Goal: Task Accomplishment & Management: Complete application form

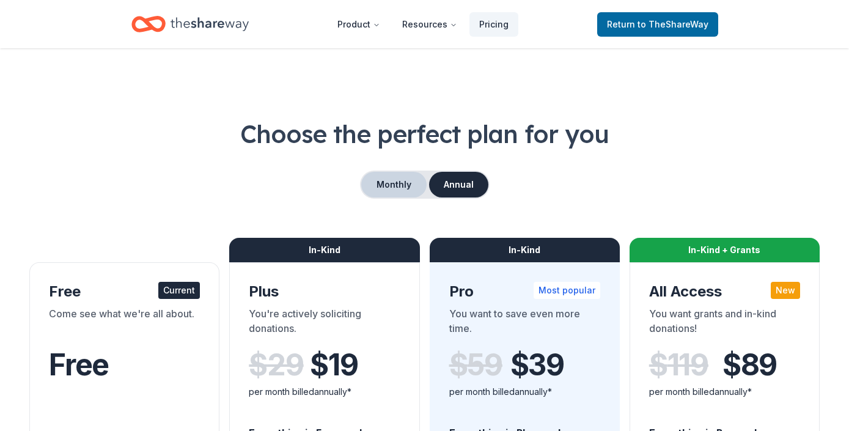
click at [402, 186] on button "Monthly" at bounding box center [393, 185] width 65 height 26
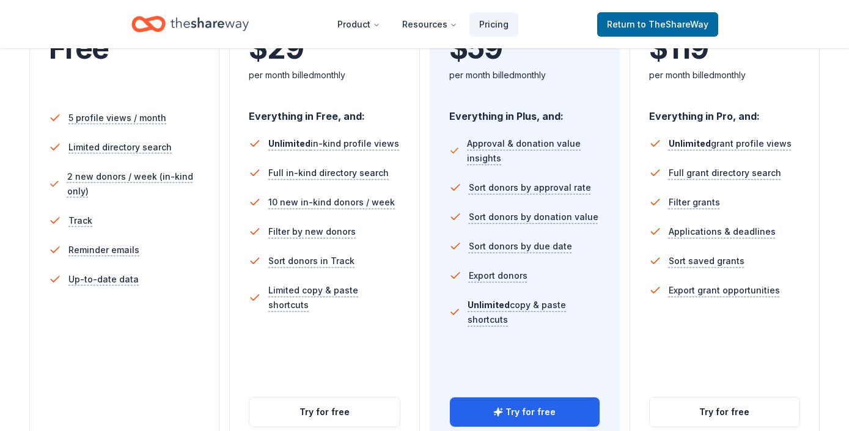
scroll to position [293, 0]
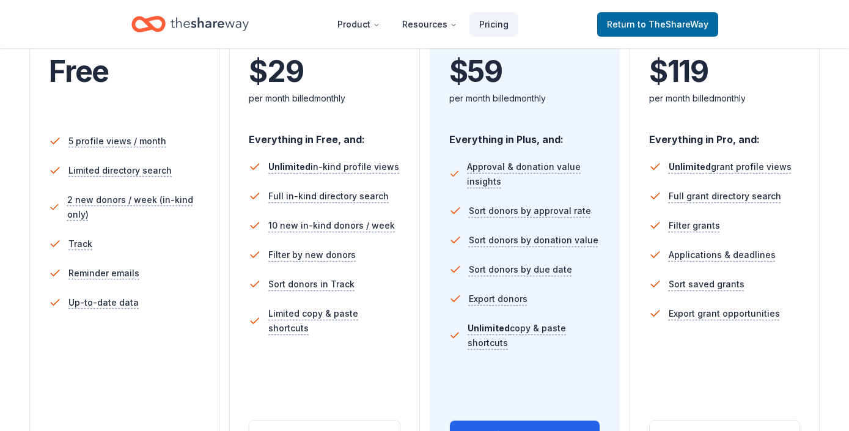
click at [625, 340] on div "Free Current Come see what we're all about. Free 5 profile views / month Limite…" at bounding box center [424, 207] width 790 height 526
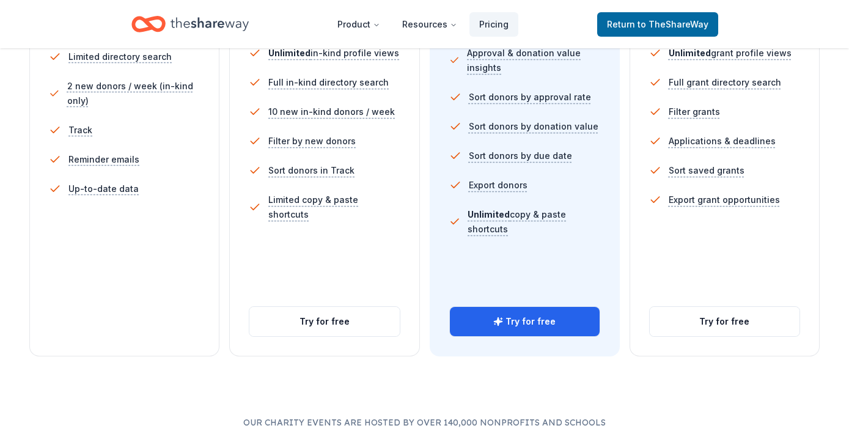
scroll to position [416, 0]
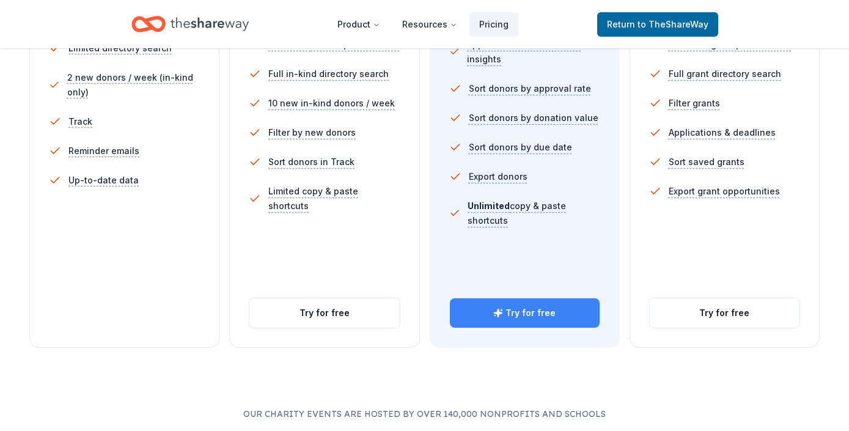
click at [561, 314] on button "Try for free" at bounding box center [525, 312] width 150 height 29
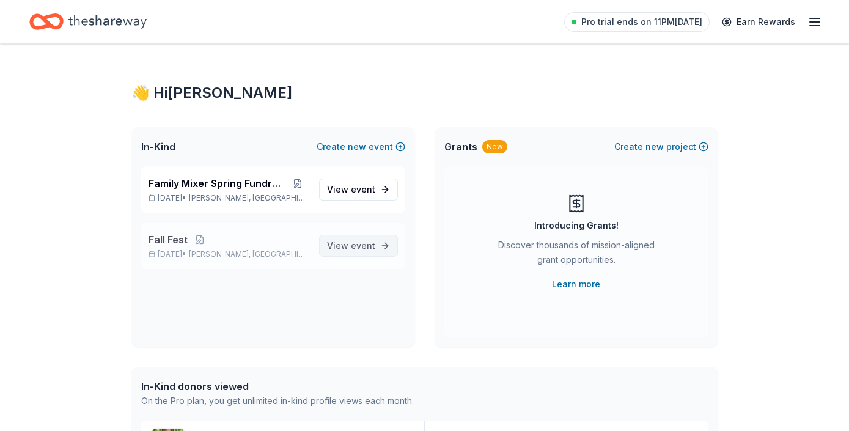
click at [342, 247] on span "View event" at bounding box center [351, 245] width 48 height 15
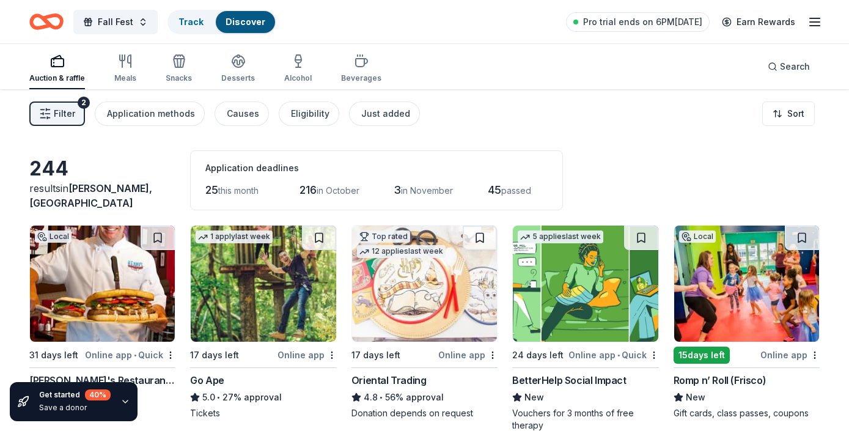
click at [566, 120] on div "Filter 2 Application methods Causes Eligibility Just added Sort" at bounding box center [424, 113] width 849 height 49
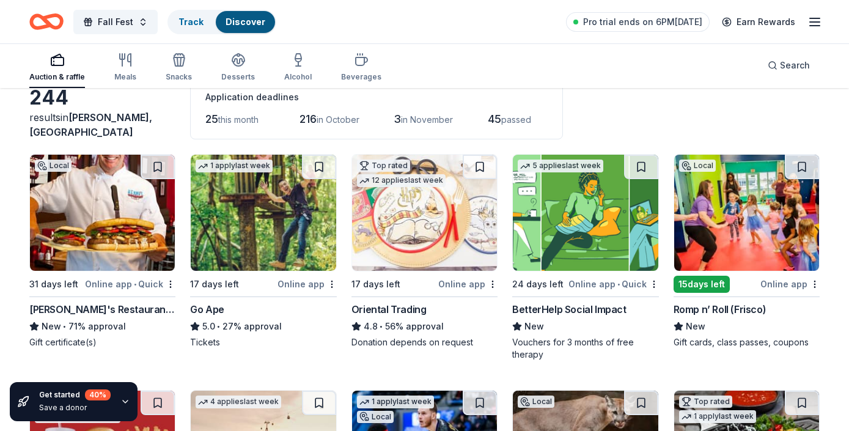
scroll to position [73, 0]
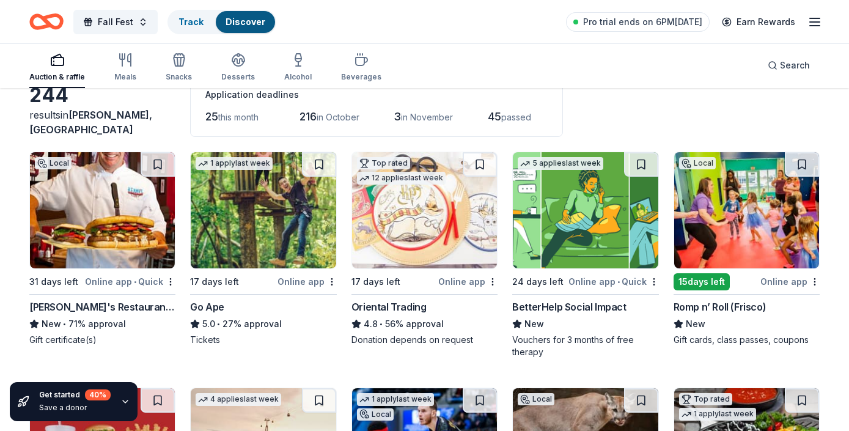
click at [259, 213] on img at bounding box center [263, 210] width 145 height 116
click at [133, 18] on button "Fall Fest" at bounding box center [115, 22] width 84 height 24
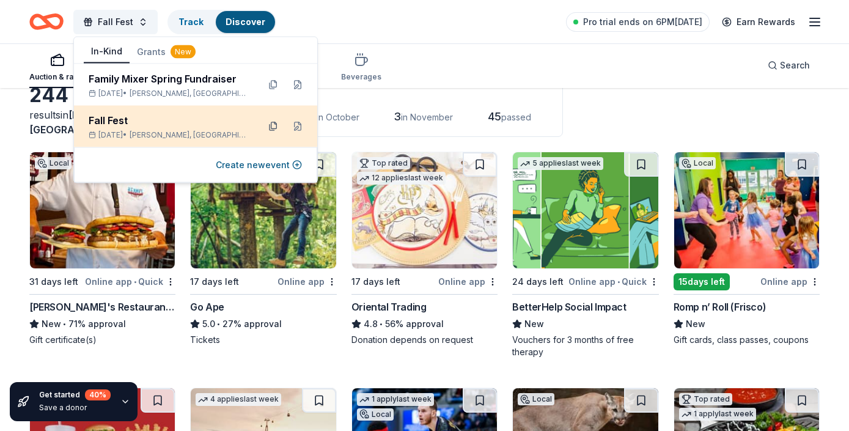
click at [274, 130] on button at bounding box center [273, 127] width 20 height 20
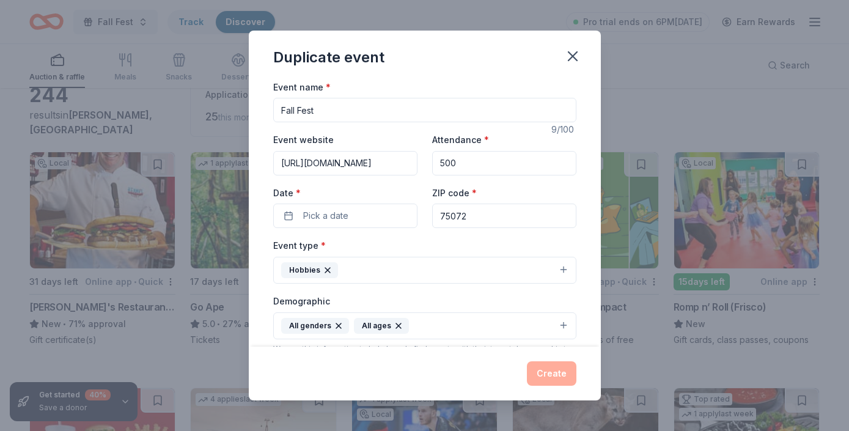
click at [476, 242] on div "Event type * Hobbies" at bounding box center [424, 261] width 303 height 46
drag, startPoint x: 471, startPoint y: 273, endPoint x: 457, endPoint y: 369, distance: 97.5
click at [457, 369] on div "Duplicate event Event name * Fall Fest 9 /100 Event website https://glenoaks.me…" at bounding box center [425, 216] width 352 height 370
click at [584, 229] on div "Event name * Fall Fest 9 /100 Event website https://glenoaks.membershiptoolkit.…" at bounding box center [425, 213] width 352 height 268
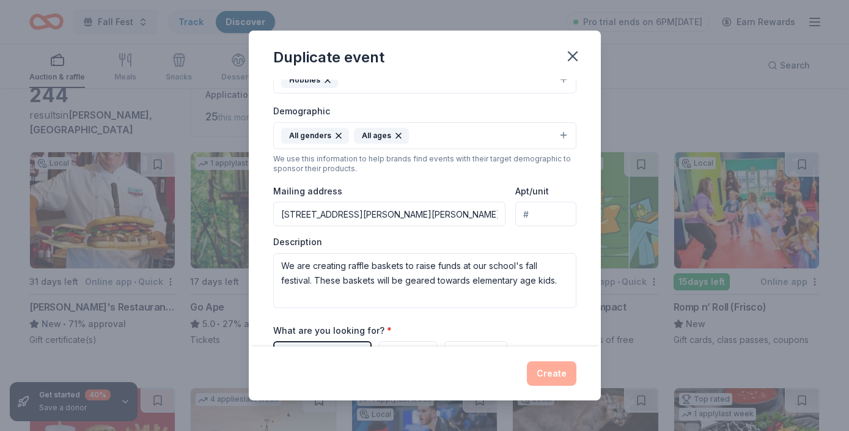
scroll to position [180, 0]
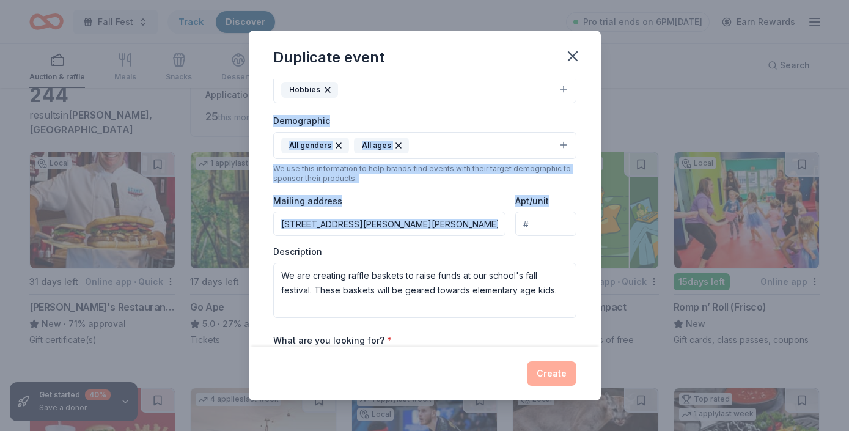
drag, startPoint x: 580, startPoint y: 286, endPoint x: 553, endPoint y: 212, distance: 79.5
click at [553, 212] on div "Event name * Fall Fest 9 /100 Event website https://glenoaks.membershiptoolkit.…" at bounding box center [425, 213] width 352 height 268
click at [570, 52] on icon "button" at bounding box center [572, 56] width 17 height 17
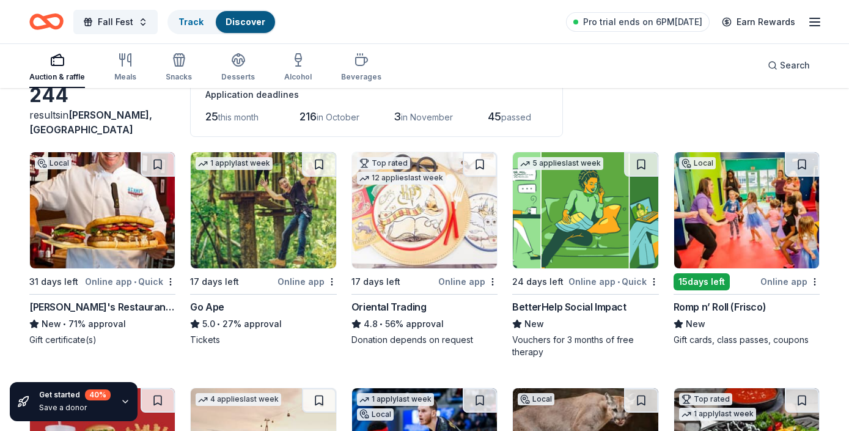
click at [304, 281] on div "Online app" at bounding box center [307, 281] width 59 height 15
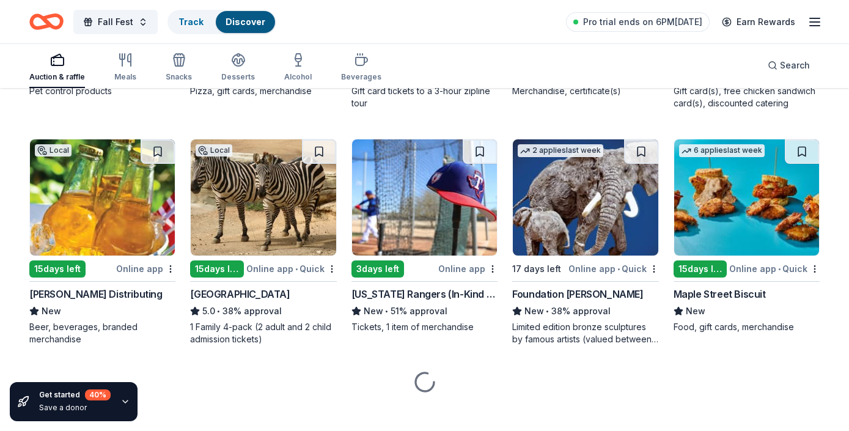
scroll to position [806, 0]
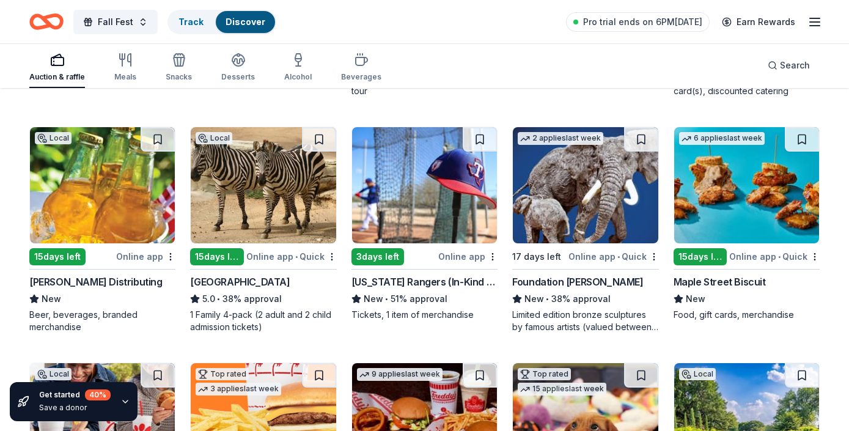
click at [838, 113] on div "244 results in McKinney, TX Application deadlines 25 this month 216 in October …" at bounding box center [424, 93] width 849 height 1620
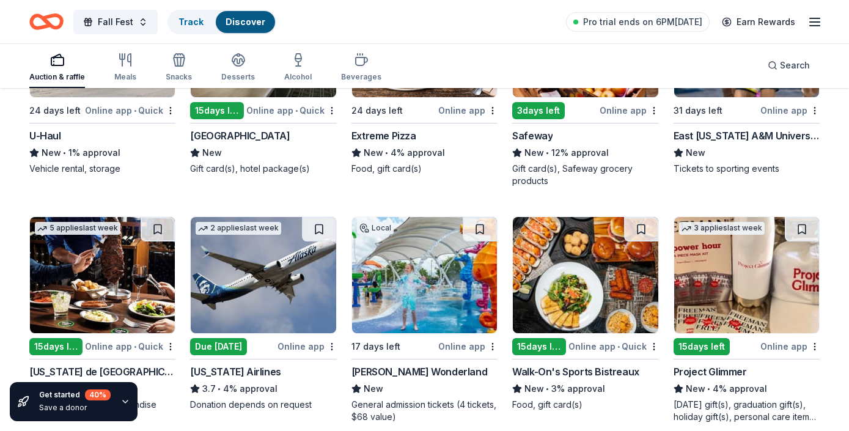
scroll to position [5201, 0]
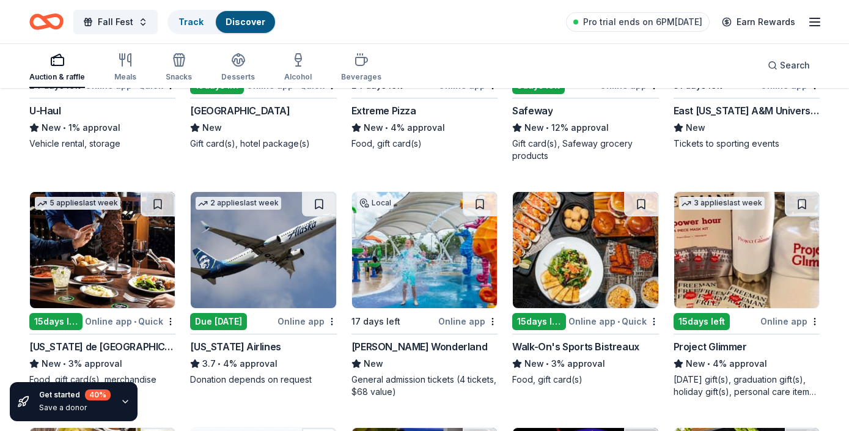
click at [64, 60] on icon "button" at bounding box center [57, 60] width 15 height 15
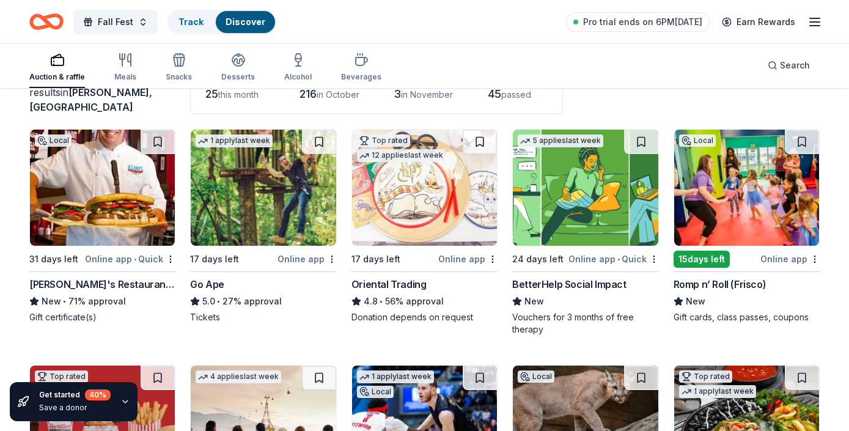
scroll to position [98, 0]
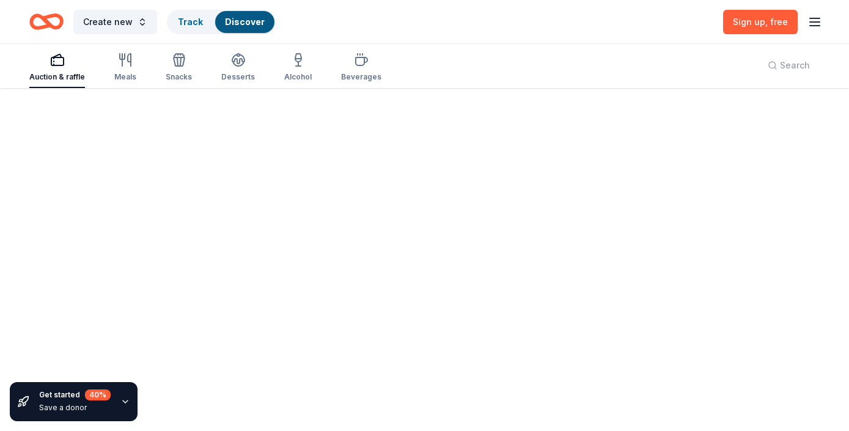
scroll to position [89, 0]
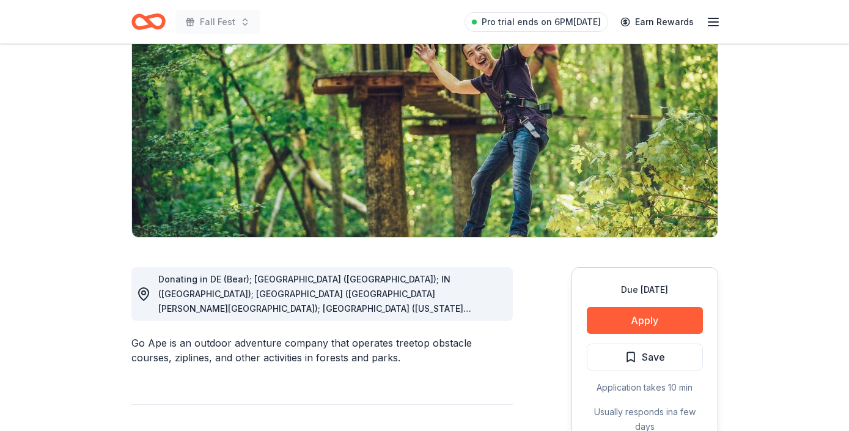
scroll to position [147, 0]
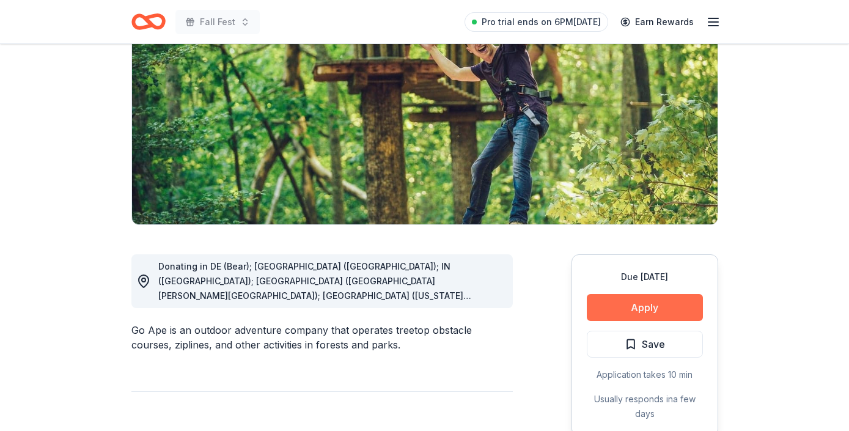
click at [614, 304] on button "Apply" at bounding box center [645, 307] width 116 height 27
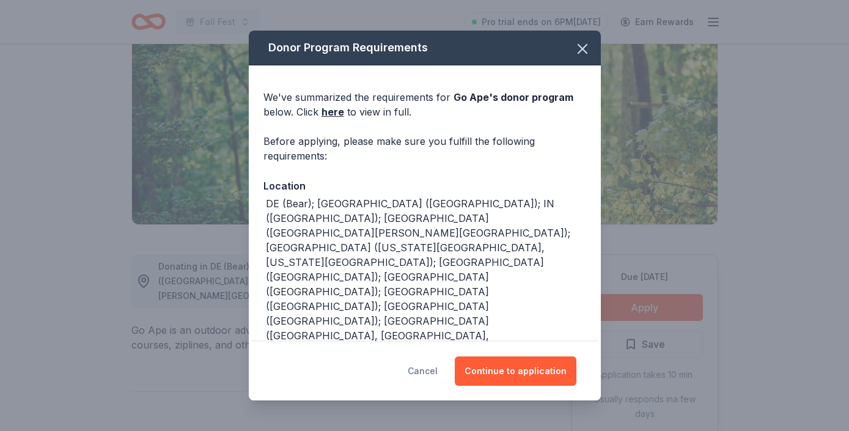
click at [432, 372] on button "Cancel" at bounding box center [423, 370] width 30 height 29
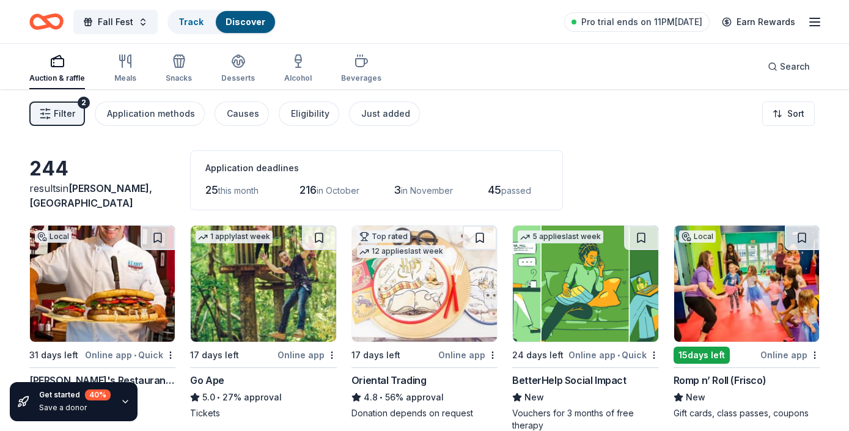
click at [630, 162] on div "244 results in [GEOGRAPHIC_DATA], [GEOGRAPHIC_DATA] Application deadlines 25 th…" at bounding box center [424, 180] width 790 height 60
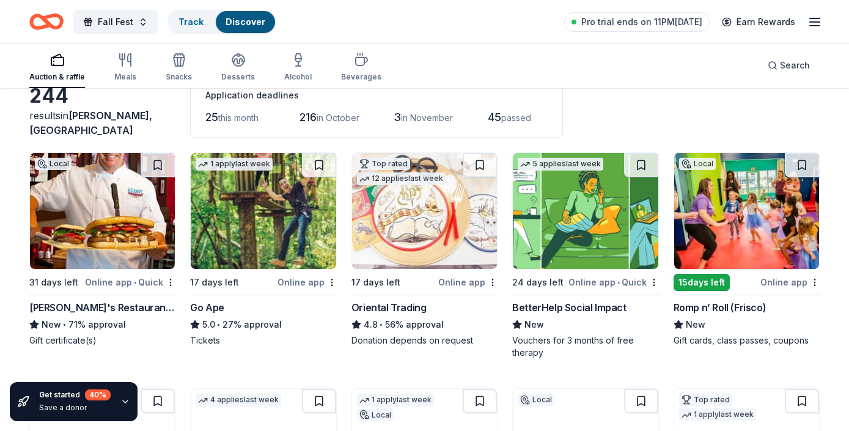
scroll to position [73, 0]
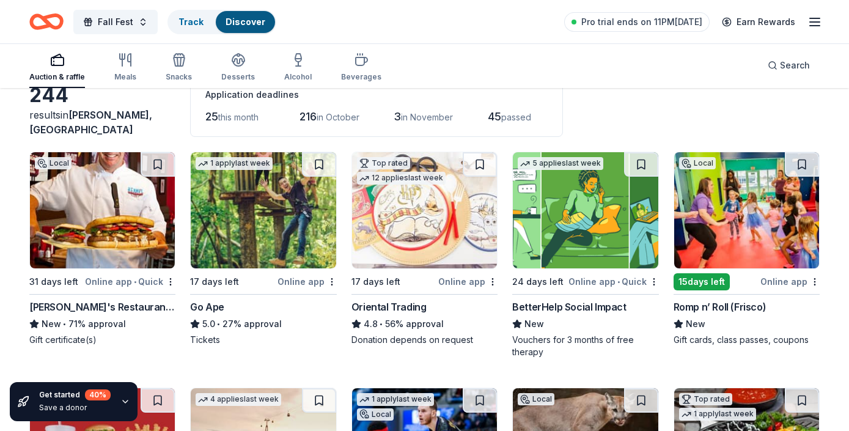
click at [693, 103] on div "244 results in [GEOGRAPHIC_DATA], [GEOGRAPHIC_DATA] Application deadlines 25 th…" at bounding box center [424, 107] width 790 height 60
click at [729, 103] on div "244 results in McKinney, TX Application deadlines 25 this month 216 in October …" at bounding box center [424, 107] width 790 height 60
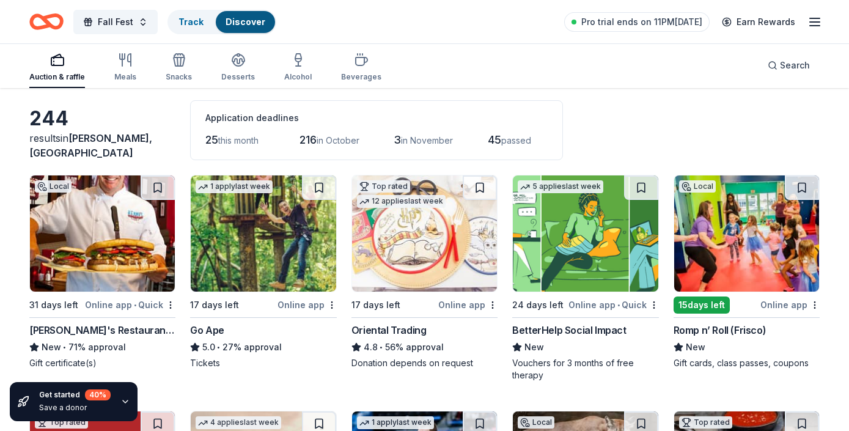
scroll to position [49, 0]
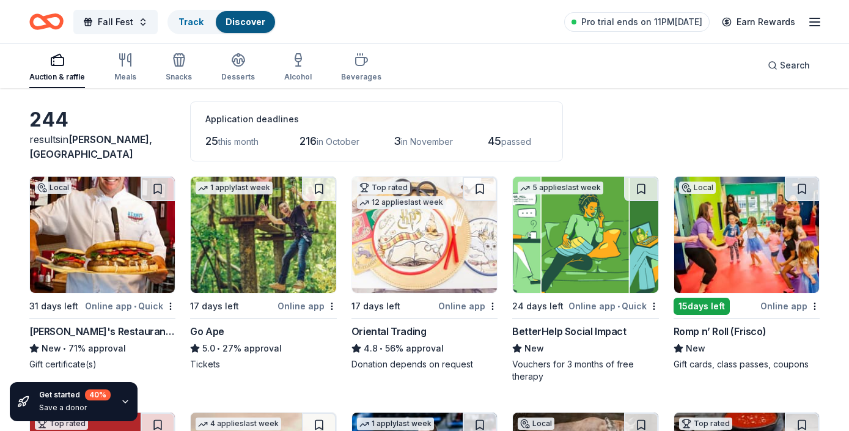
click at [707, 123] on div "244 results in McKinney, TX Application deadlines 25 this month 216 in October …" at bounding box center [424, 131] width 790 height 60
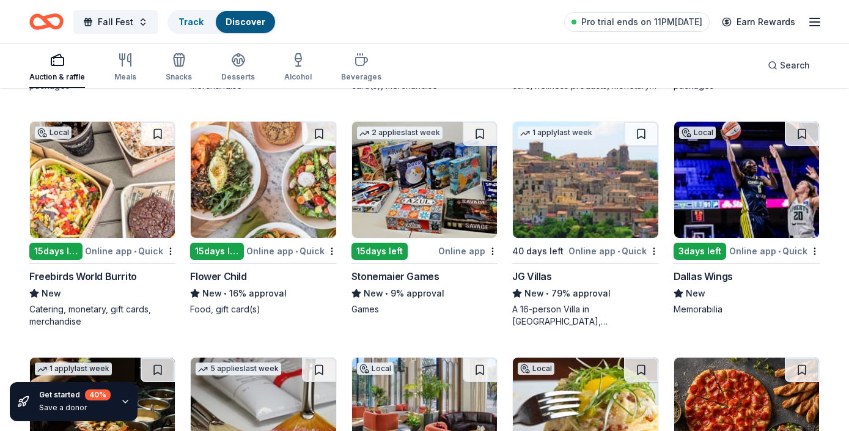
scroll to position [2959, 0]
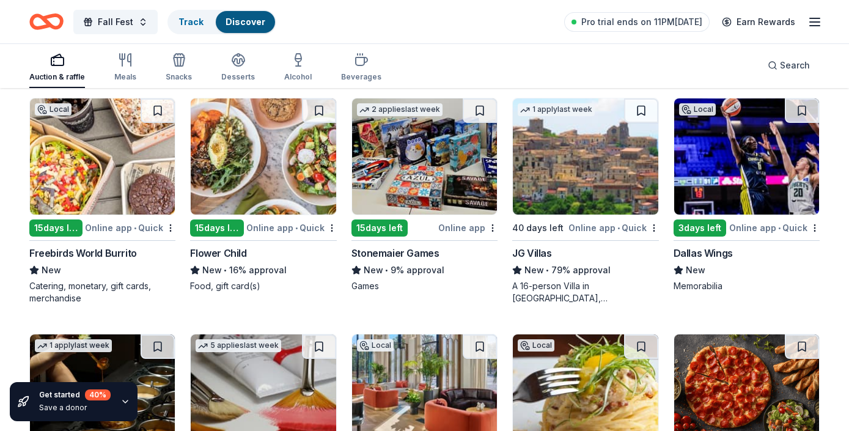
click at [716, 249] on div "Dallas Wings" at bounding box center [703, 253] width 59 height 15
click at [661, 79] on div "Auction & raffle Meals Snacks Desserts Alcohol Beverages Search" at bounding box center [424, 65] width 790 height 45
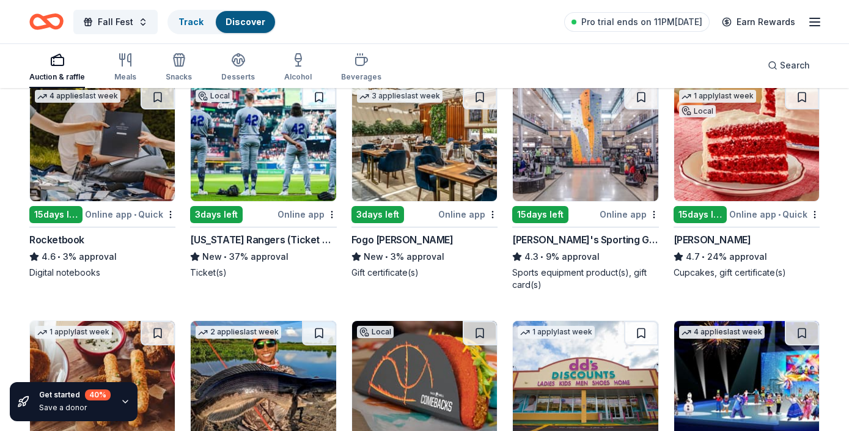
scroll to position [4402, 0]
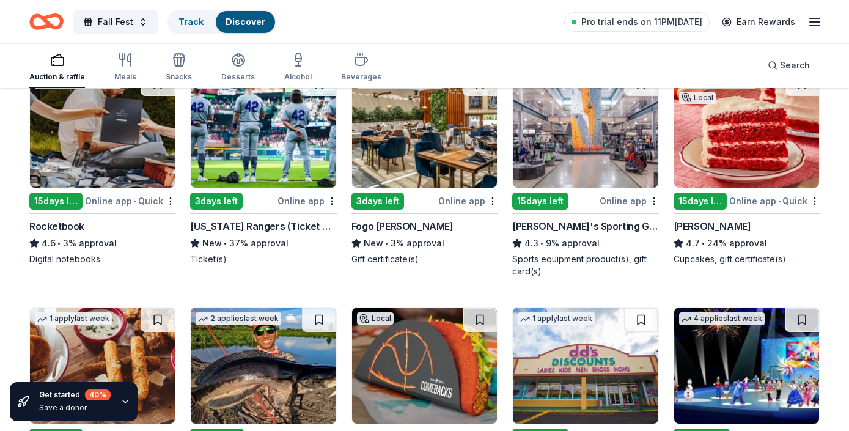
click at [539, 227] on div "Dick's Sporting Goods" at bounding box center [585, 226] width 146 height 15
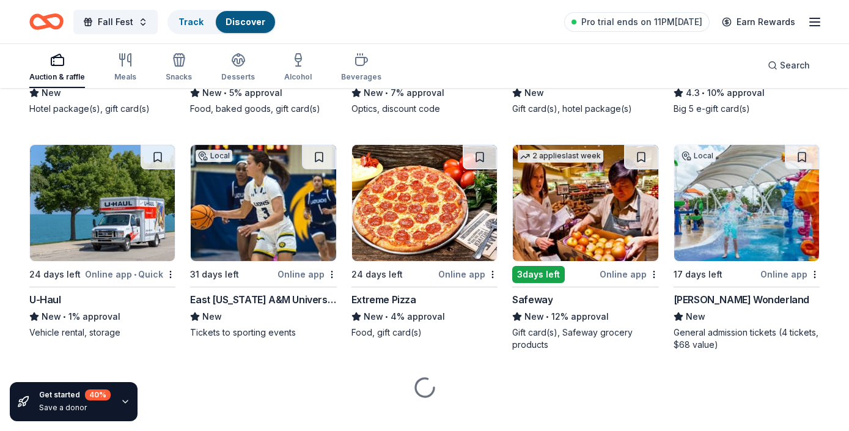
scroll to position [5042, 0]
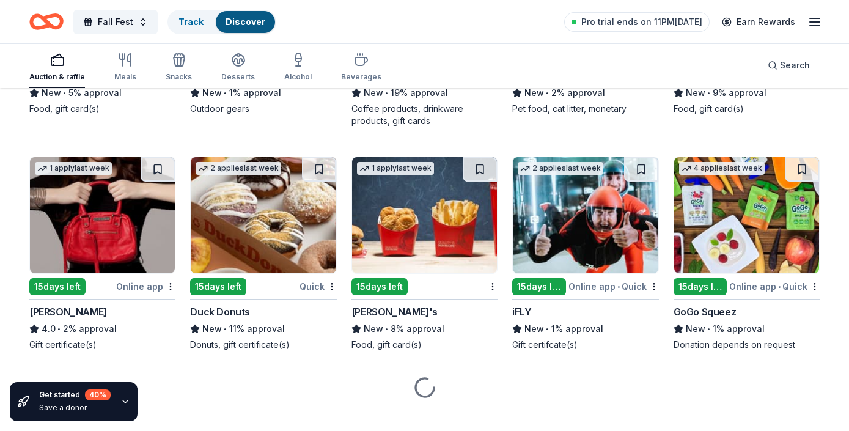
scroll to position [7825, 0]
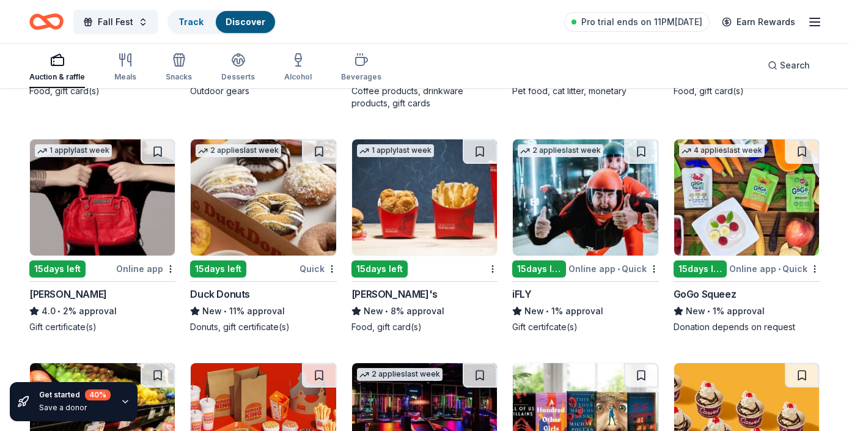
click at [607, 222] on img at bounding box center [585, 197] width 145 height 116
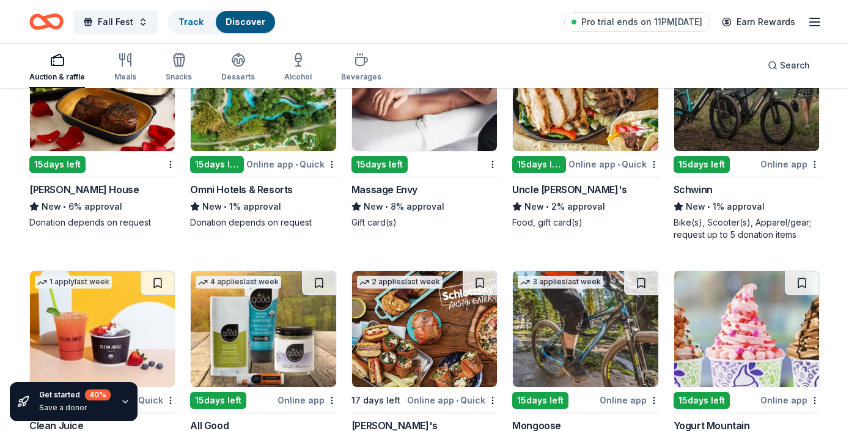
scroll to position [8387, 0]
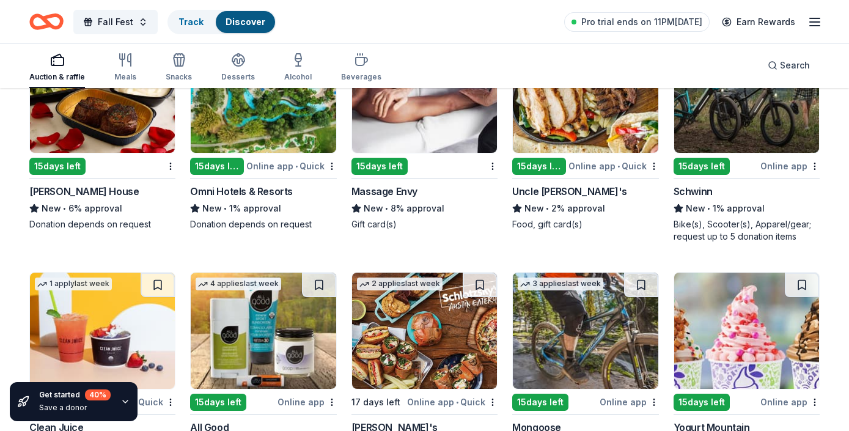
click at [704, 185] on div "Schwinn" at bounding box center [693, 191] width 39 height 15
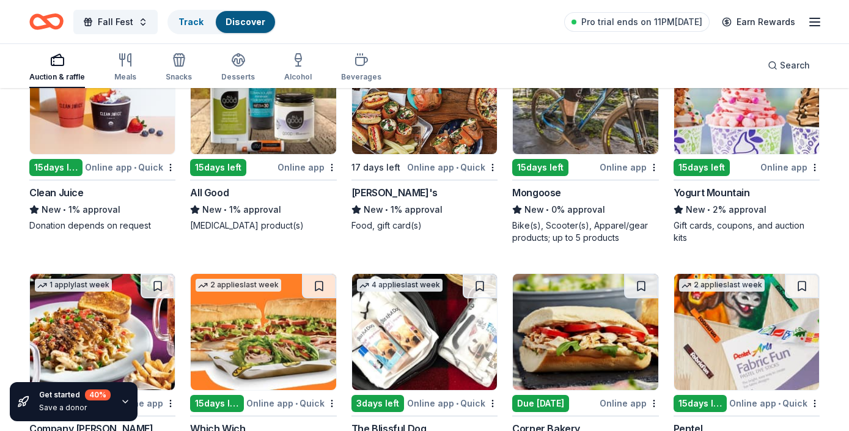
scroll to position [8607, 0]
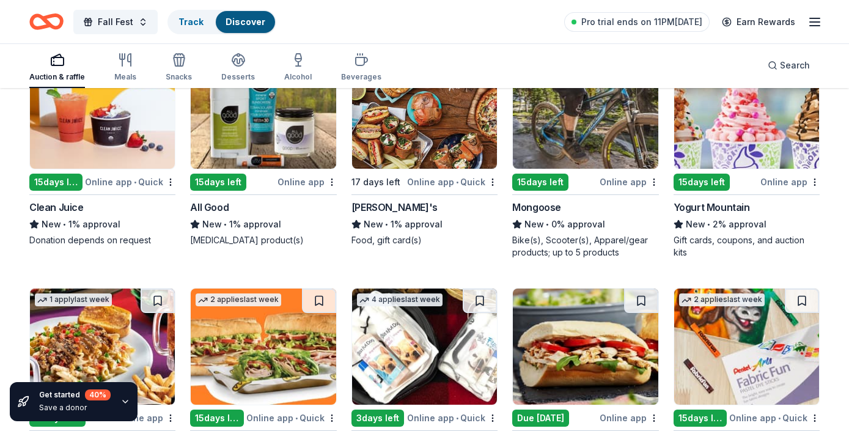
click at [532, 206] on div "Mongoose" at bounding box center [536, 207] width 49 height 15
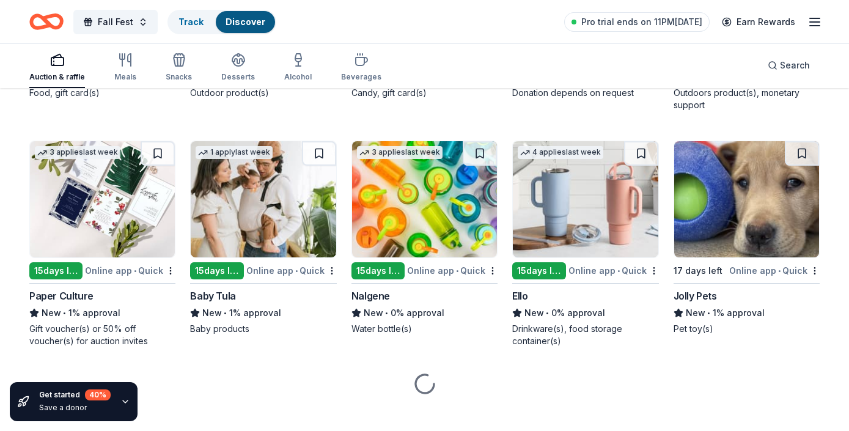
scroll to position [10172, 0]
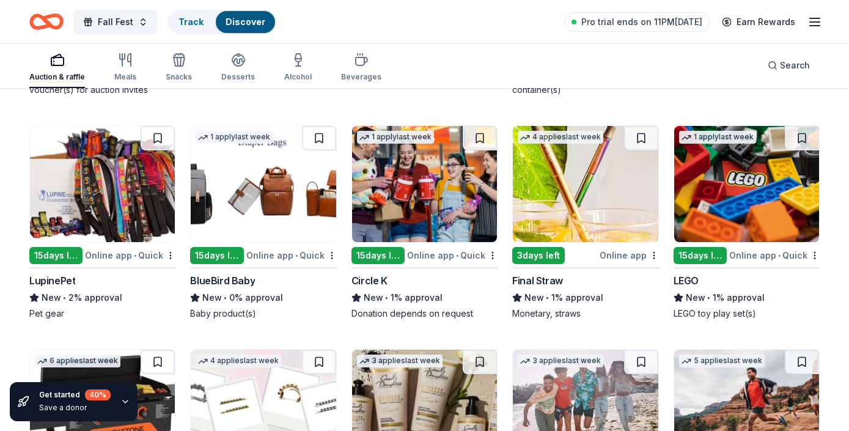
scroll to position [10441, 0]
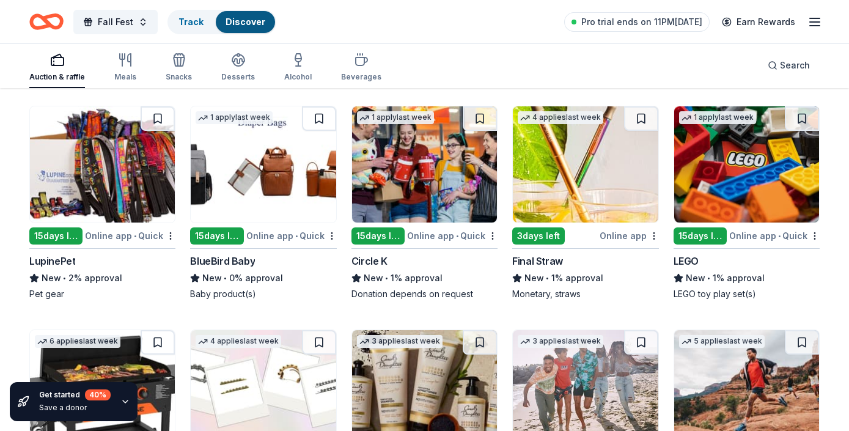
click at [714, 292] on div "LEGO toy play set(s)" at bounding box center [747, 294] width 146 height 12
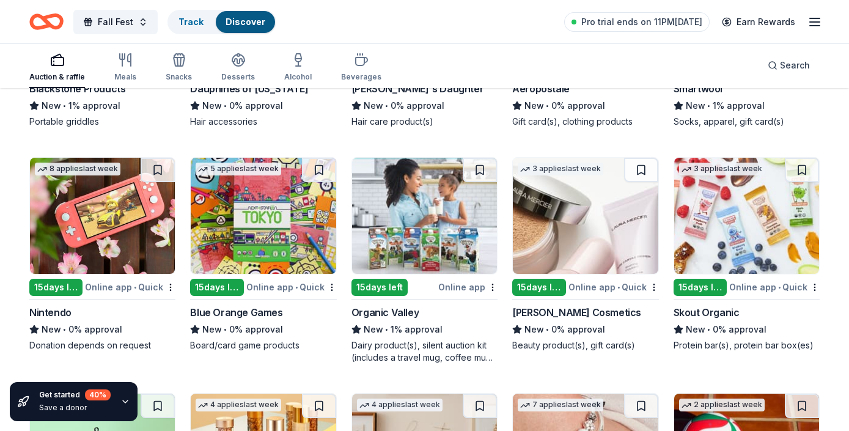
scroll to position [10852, 0]
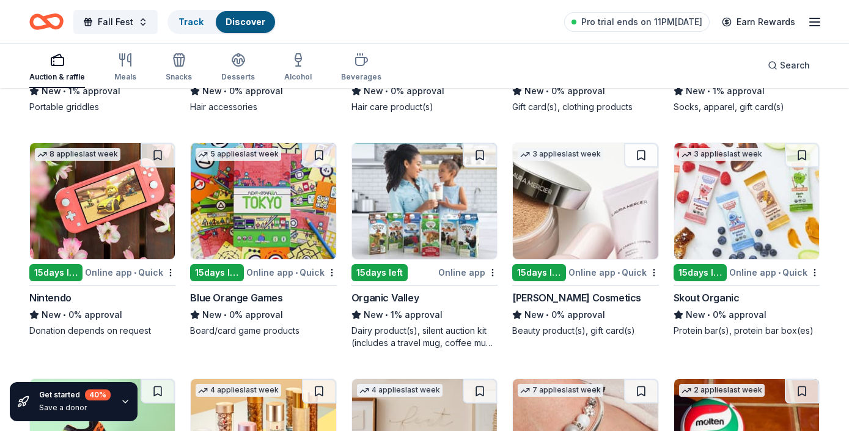
click at [53, 301] on div "Nintendo" at bounding box center [50, 297] width 42 height 15
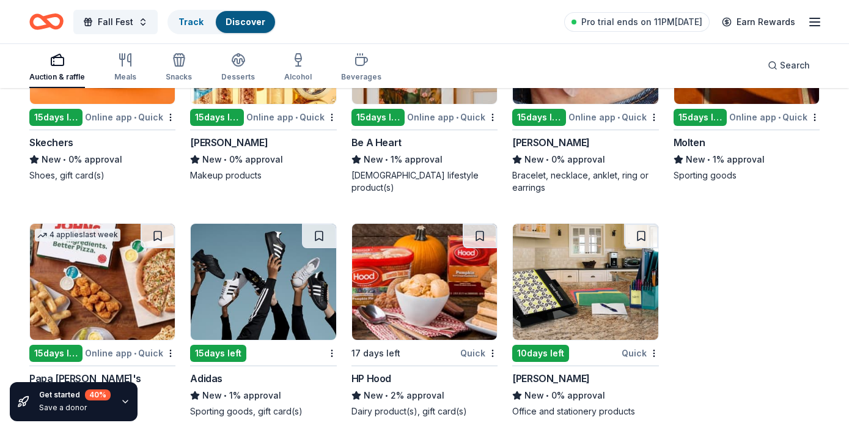
scroll to position [11254, 0]
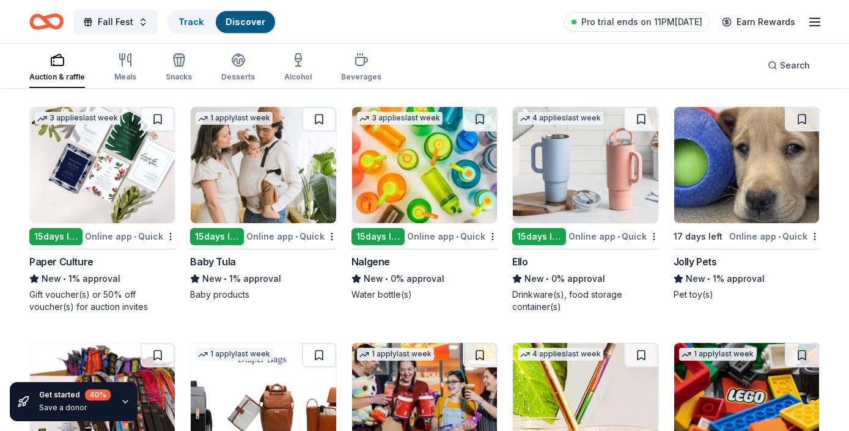
scroll to position [10203, 0]
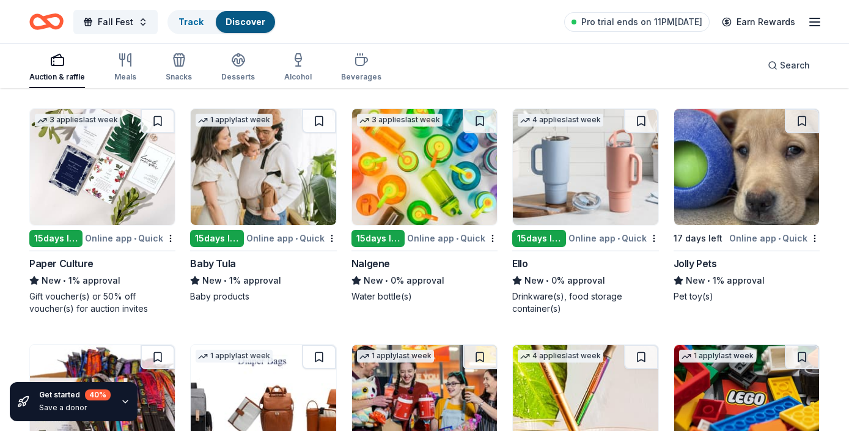
click at [433, 216] on img at bounding box center [424, 167] width 145 height 116
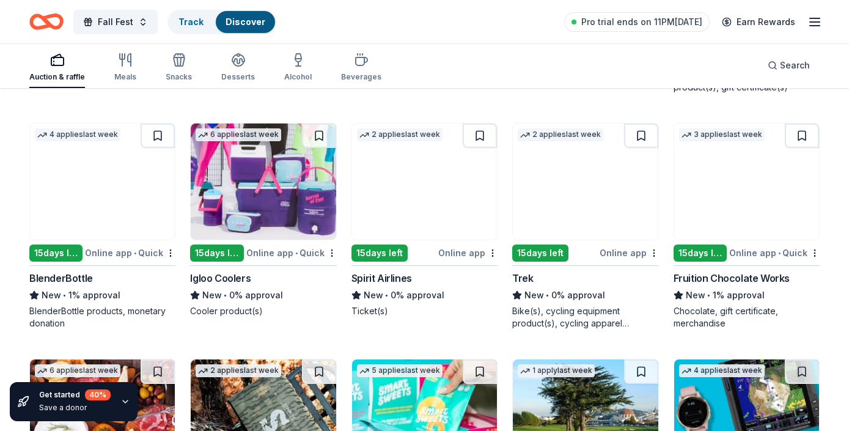
scroll to position [9714, 0]
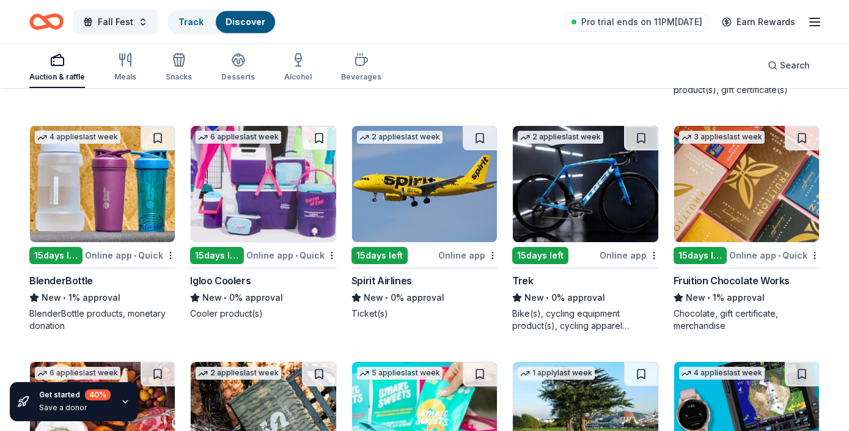
click at [584, 188] on img at bounding box center [585, 184] width 145 height 116
click at [321, 195] on img at bounding box center [263, 184] width 145 height 116
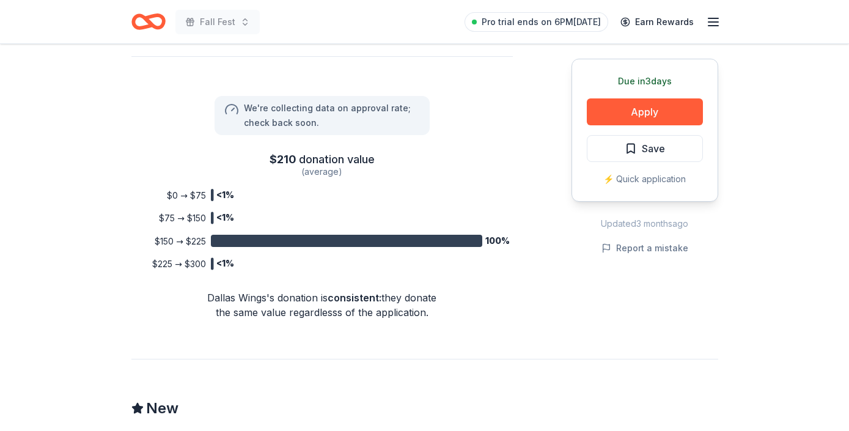
scroll to position [856, 0]
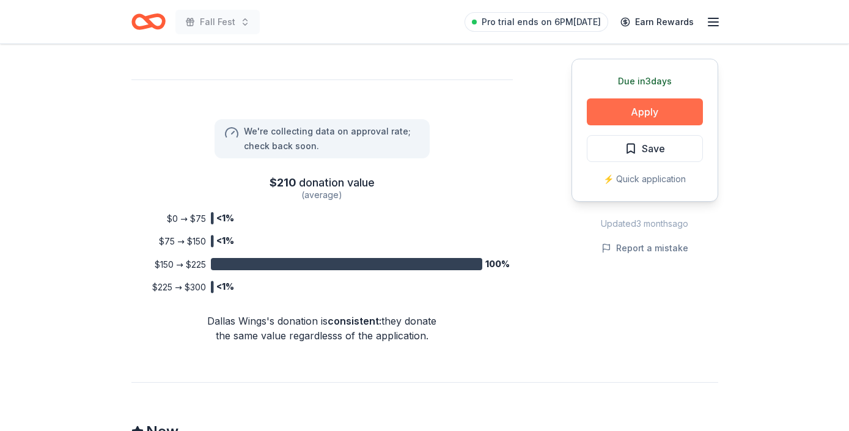
click at [665, 104] on button "Apply" at bounding box center [645, 111] width 116 height 27
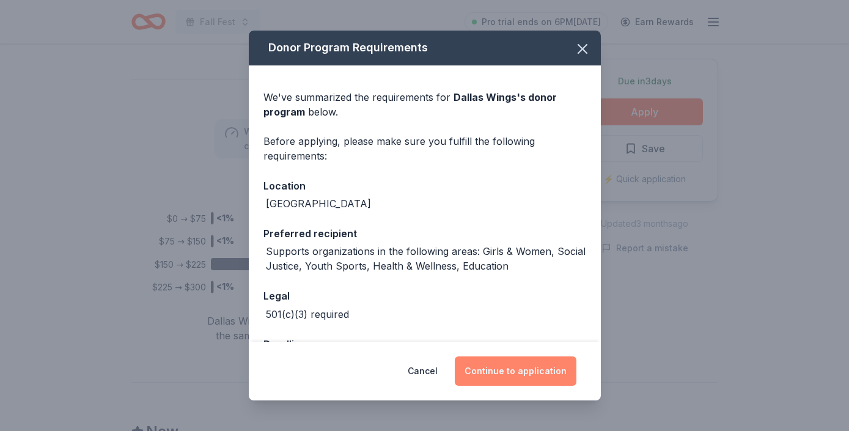
click at [511, 375] on button "Continue to application" at bounding box center [516, 370] width 122 height 29
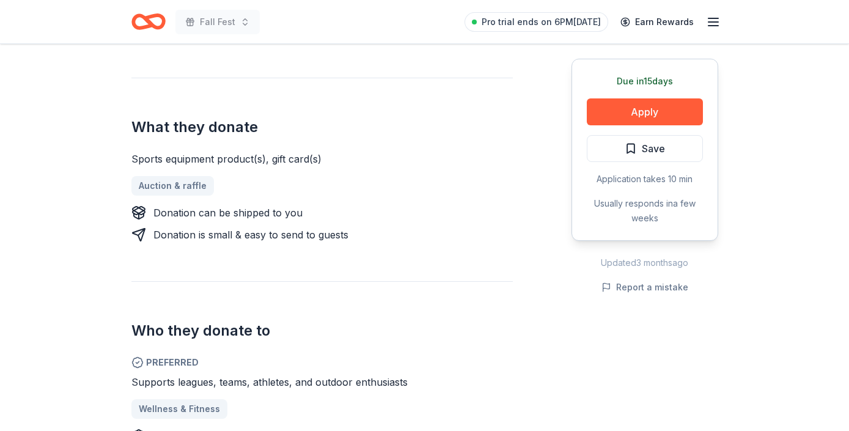
scroll to position [440, 0]
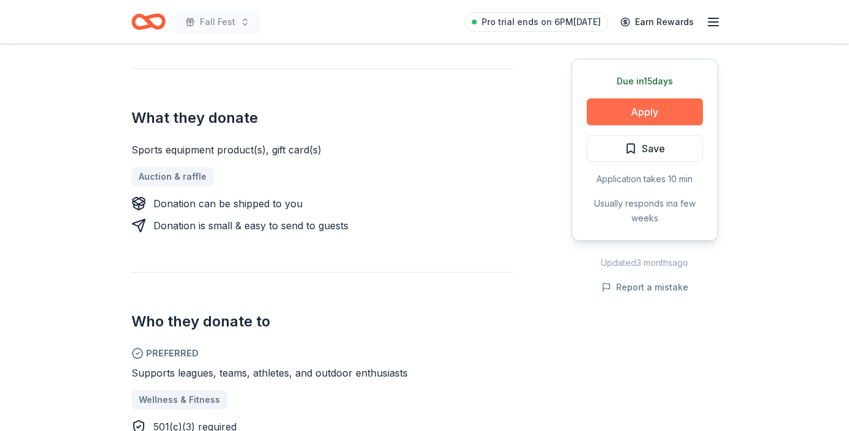
click at [664, 109] on button "Apply" at bounding box center [645, 111] width 116 height 27
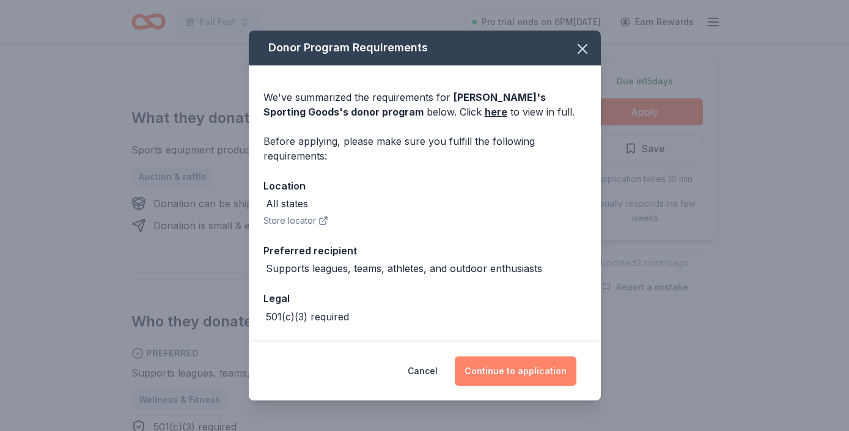
click at [489, 368] on button "Continue to application" at bounding box center [516, 370] width 122 height 29
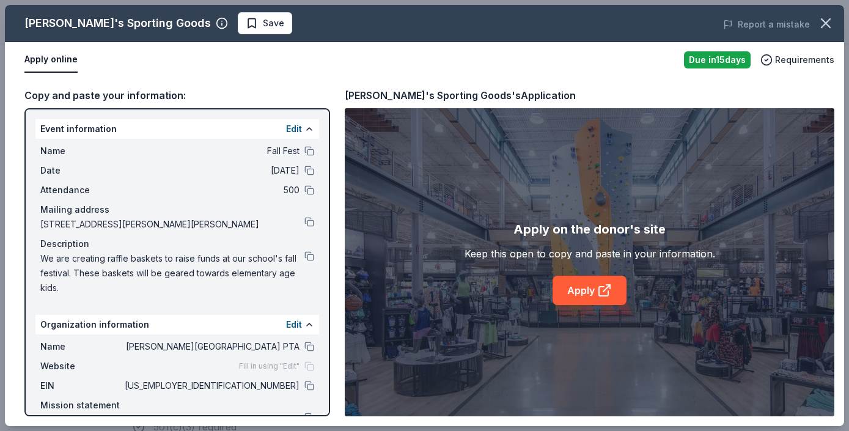
click at [337, 236] on div "Copy and paste your information: Event information Edit Name Fall Fest Date 11/…" at bounding box center [424, 252] width 839 height 348
click at [292, 326] on button "Edit" at bounding box center [294, 324] width 16 height 15
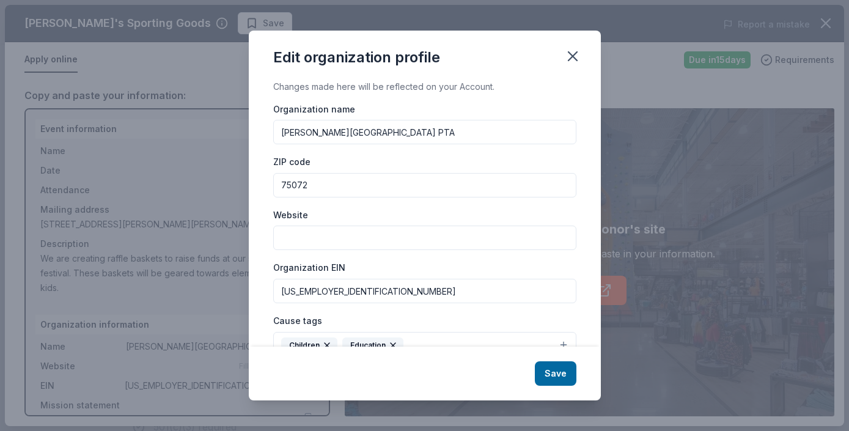
click at [436, 240] on input "Website" at bounding box center [424, 238] width 303 height 24
paste input "[URL][DOMAIN_NAME]"
type input "[URL][DOMAIN_NAME]"
click at [556, 375] on button "Save" at bounding box center [556, 373] width 42 height 24
click at [569, 56] on icon "button" at bounding box center [572, 56] width 17 height 17
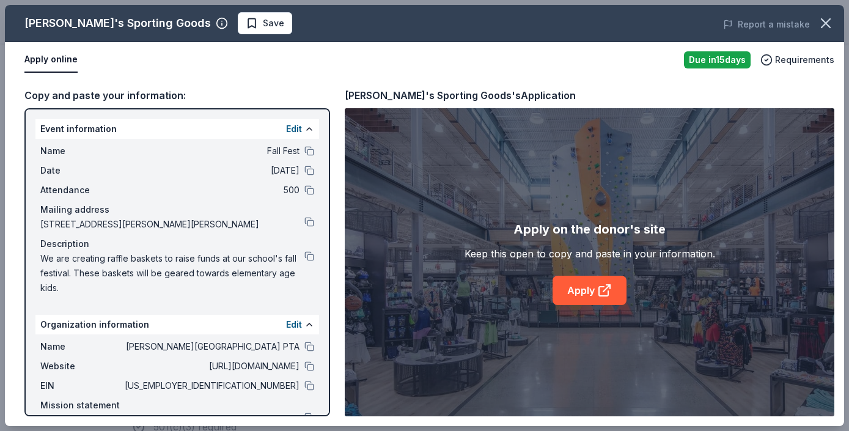
click at [335, 280] on div "Copy and paste your information: Event information Edit Name Fall Fest Date 11/…" at bounding box center [424, 252] width 839 height 348
click at [329, 279] on div "Event information Edit Name Fall Fest Date 11/07/25 Attendance 500 Mailing addr…" at bounding box center [177, 262] width 306 height 308
drag, startPoint x: 339, startPoint y: 179, endPoint x: 331, endPoint y: 269, distance: 90.2
click at [331, 269] on div "Copy and paste your information: Event information Edit Name Fall Fest Date 11/…" at bounding box center [424, 252] width 839 height 348
drag, startPoint x: 301, startPoint y: 284, endPoint x: 289, endPoint y: 452, distance: 168.6
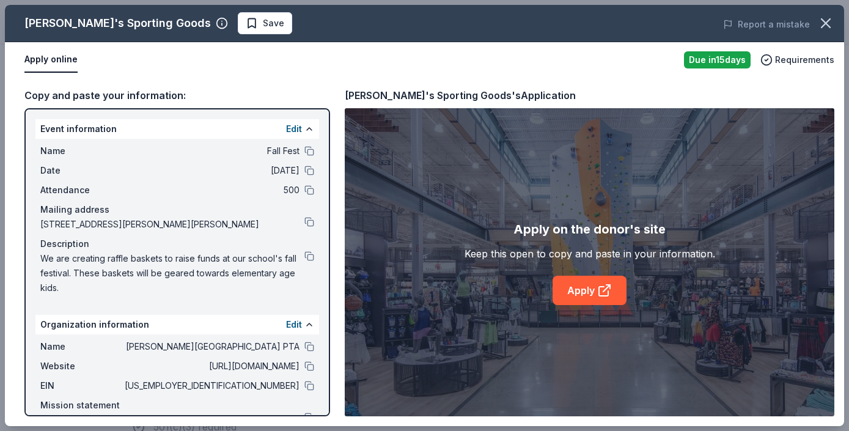
click at [588, 284] on link "Apply" at bounding box center [590, 290] width 74 height 29
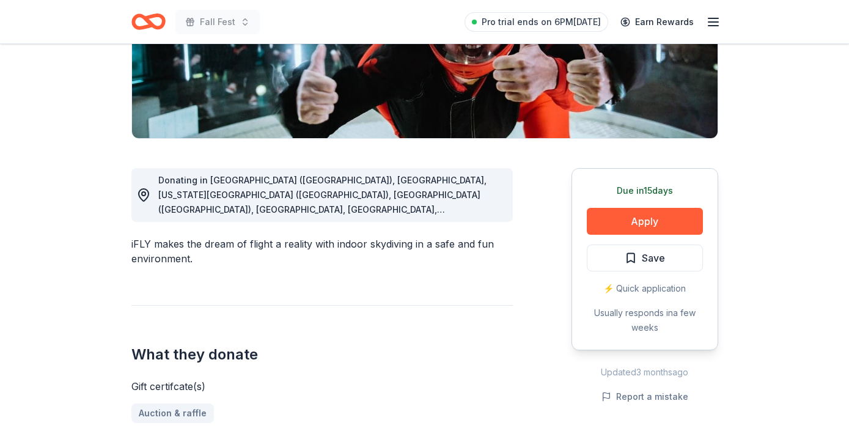
scroll to position [220, 0]
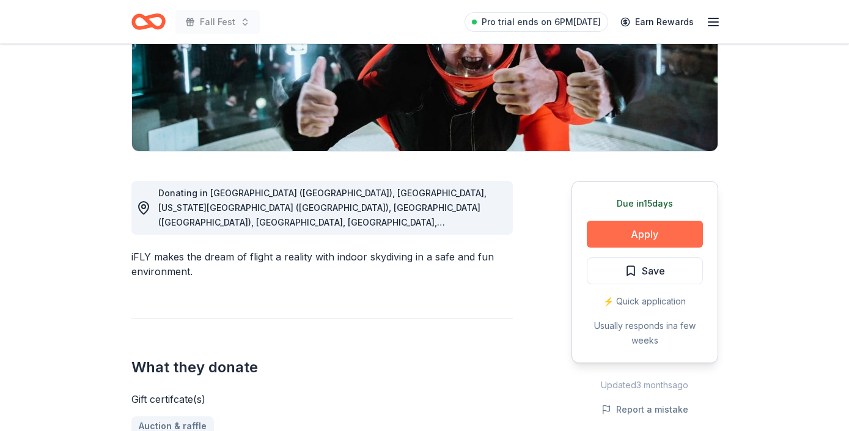
click at [634, 232] on button "Apply" at bounding box center [645, 234] width 116 height 27
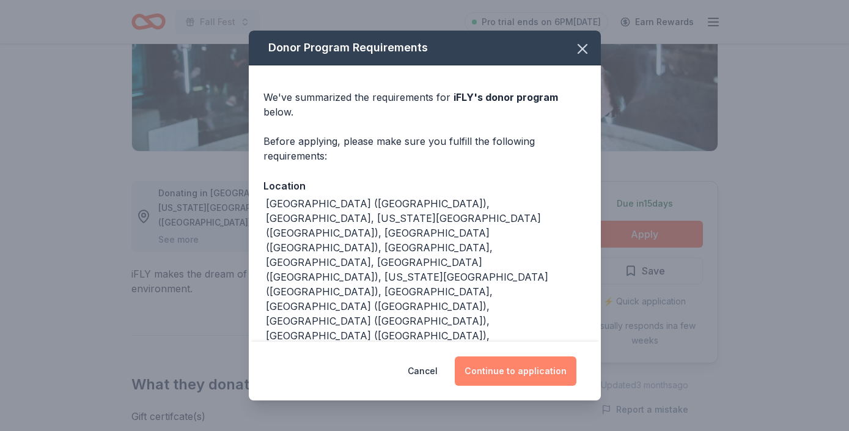
click at [484, 363] on button "Continue to application" at bounding box center [516, 370] width 122 height 29
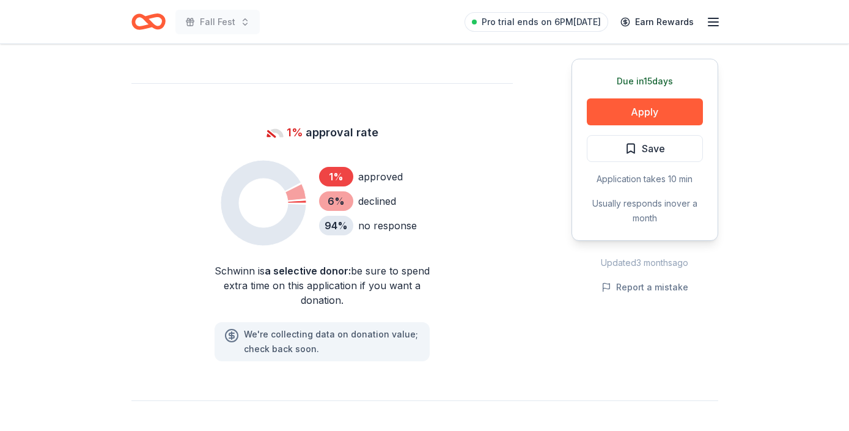
scroll to position [783, 0]
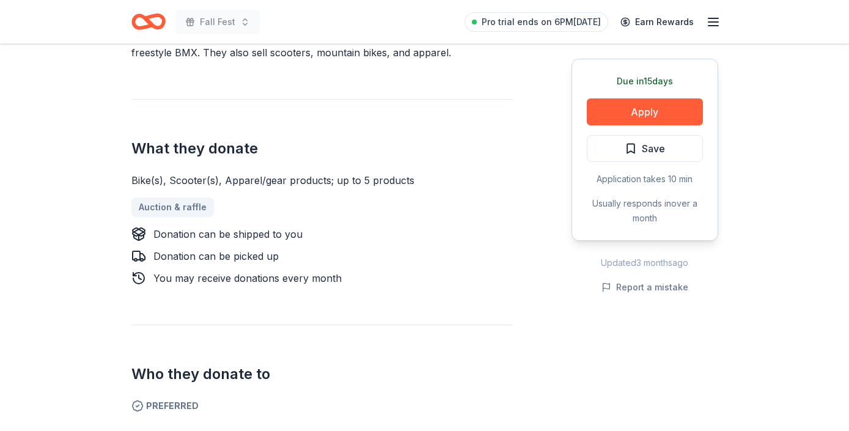
scroll to position [367, 0]
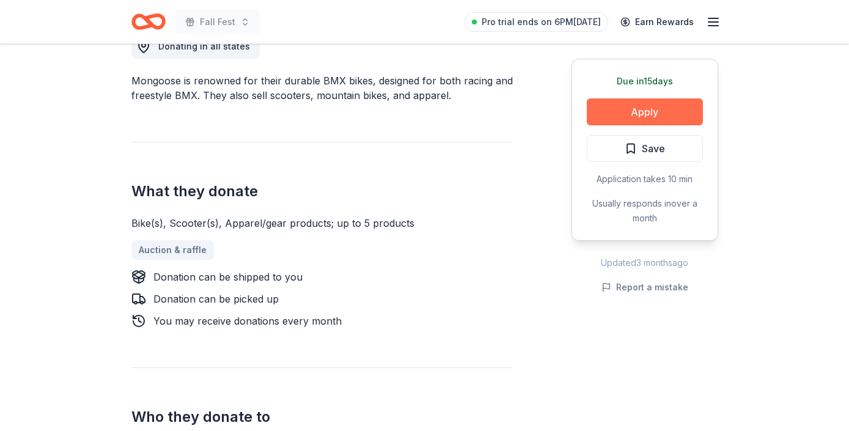
click at [654, 114] on button "Apply" at bounding box center [645, 111] width 116 height 27
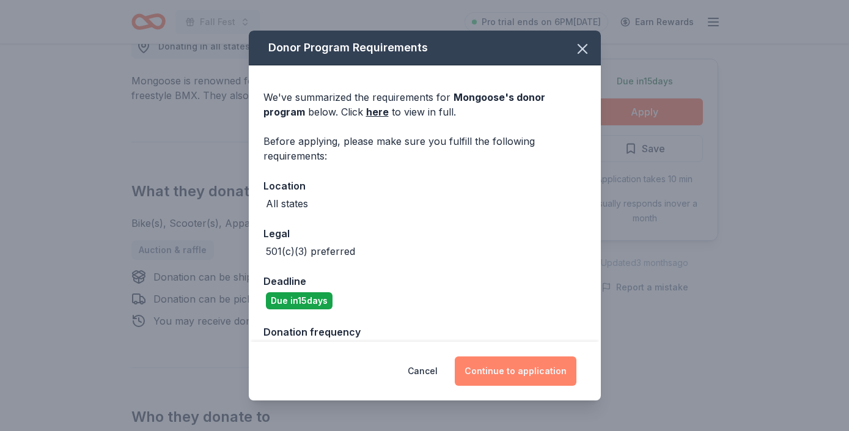
click at [506, 375] on button "Continue to application" at bounding box center [516, 370] width 122 height 29
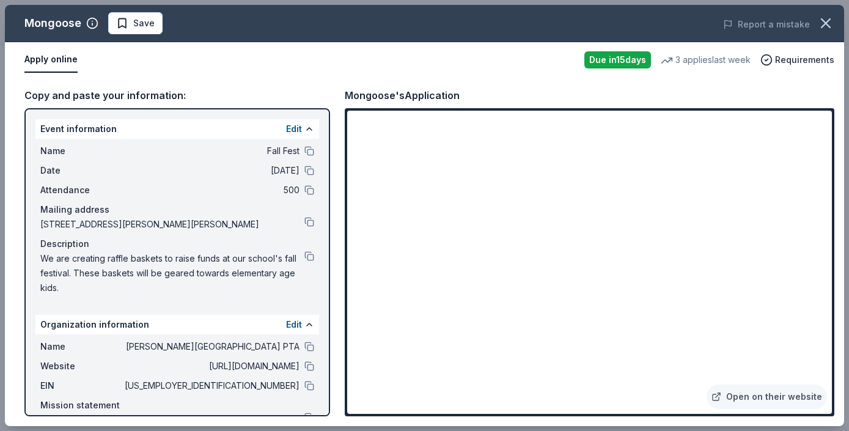
click at [337, 300] on div "Copy and paste your information: Event information Edit Name Fall Fest Date 11/…" at bounding box center [424, 252] width 839 height 348
drag, startPoint x: 248, startPoint y: 385, endPoint x: 312, endPoint y: 387, distance: 64.2
click at [312, 387] on div "EIN 75-2482886" at bounding box center [177, 385] width 274 height 15
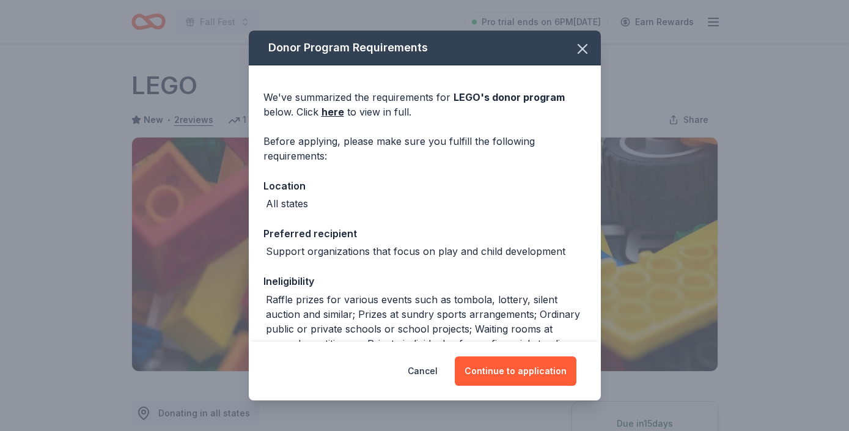
scroll to position [293, 0]
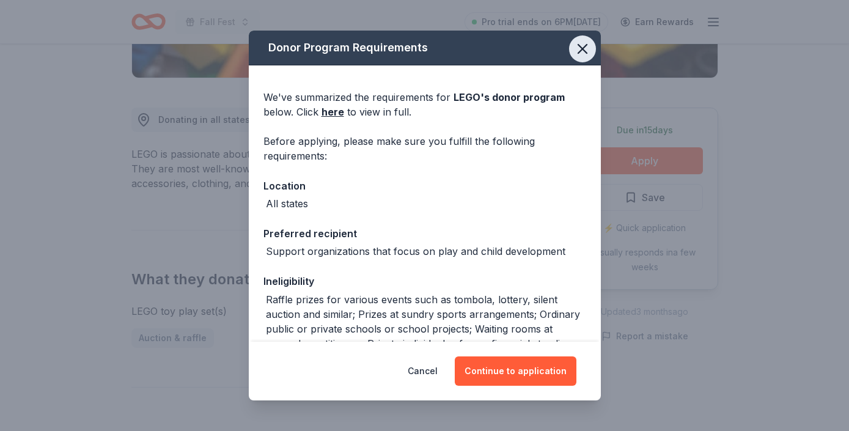
click at [585, 40] on icon "button" at bounding box center [582, 48] width 17 height 17
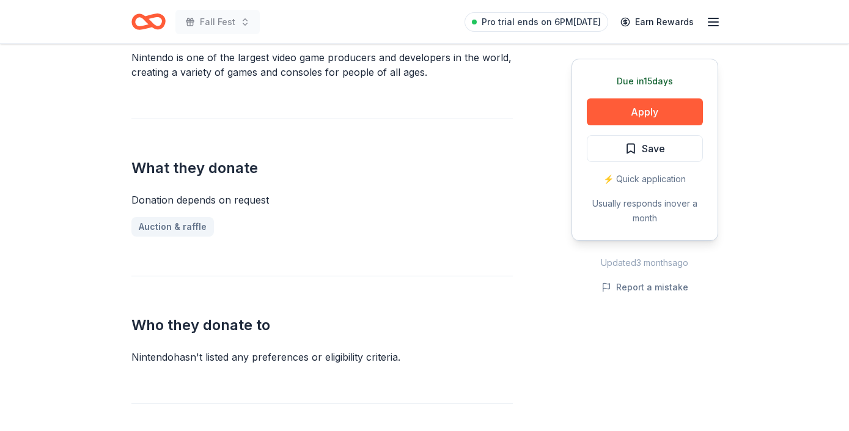
scroll to position [367, 0]
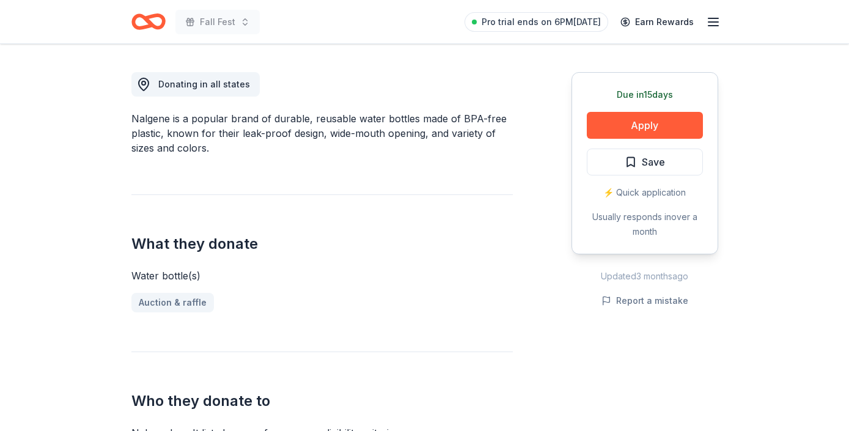
scroll to position [342, 0]
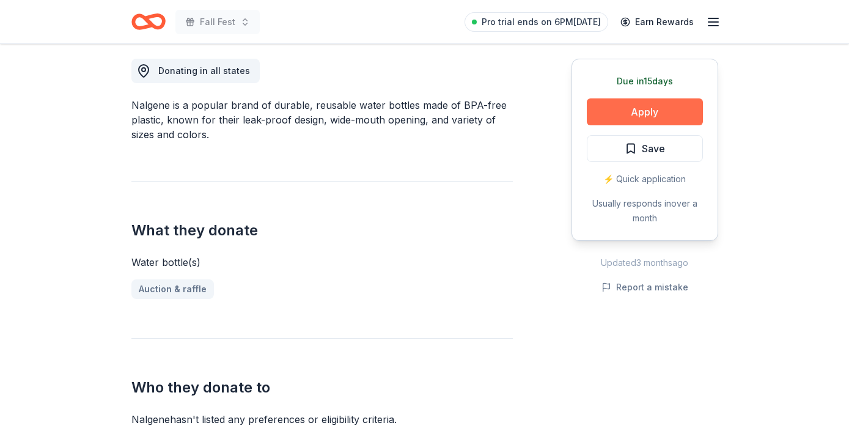
click at [635, 117] on button "Apply" at bounding box center [645, 111] width 116 height 27
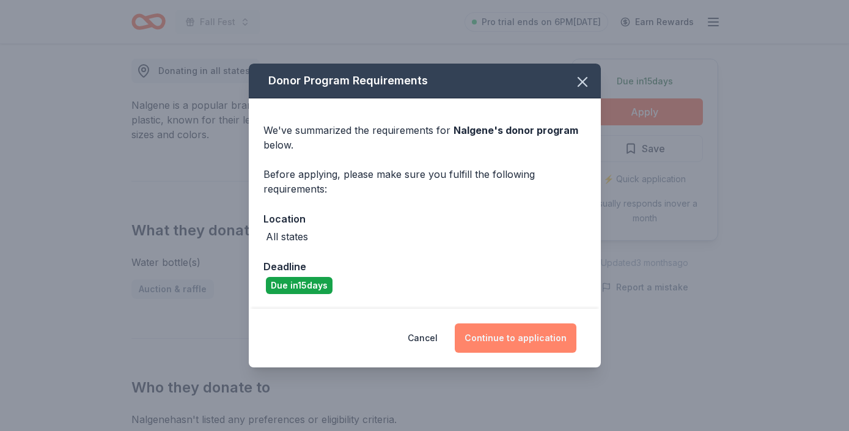
click at [495, 341] on button "Continue to application" at bounding box center [516, 337] width 122 height 29
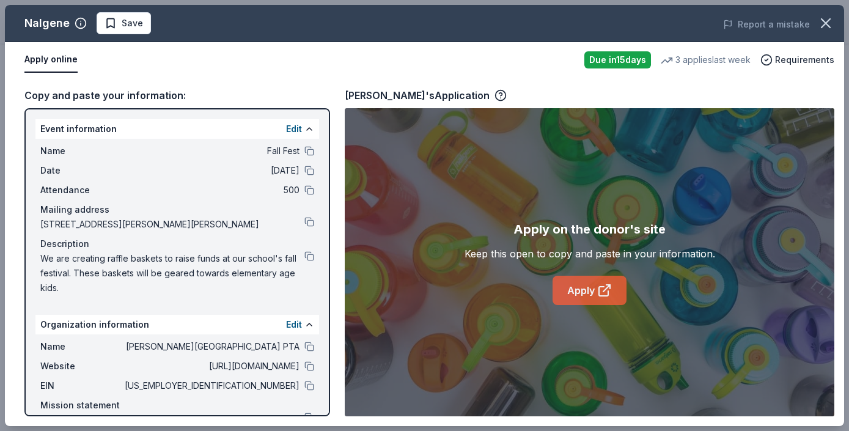
click at [575, 289] on link "Apply" at bounding box center [590, 290] width 74 height 29
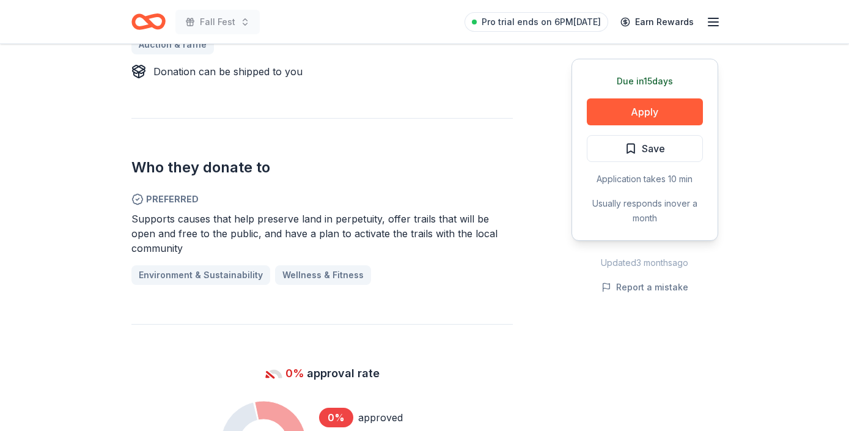
scroll to position [611, 0]
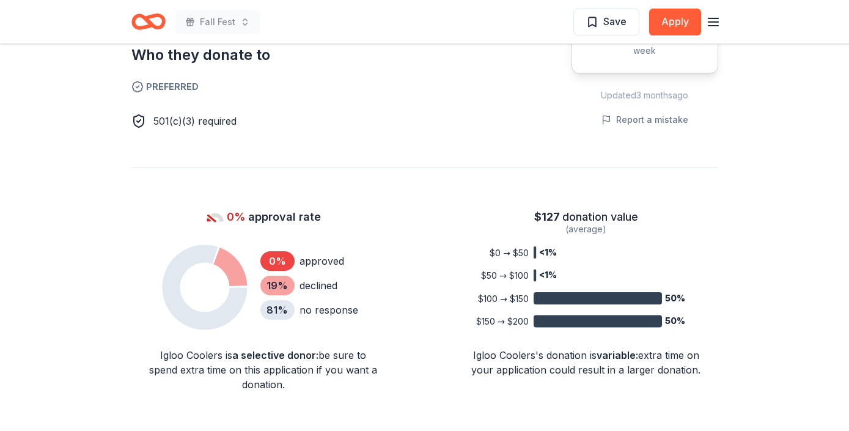
scroll to position [636, 0]
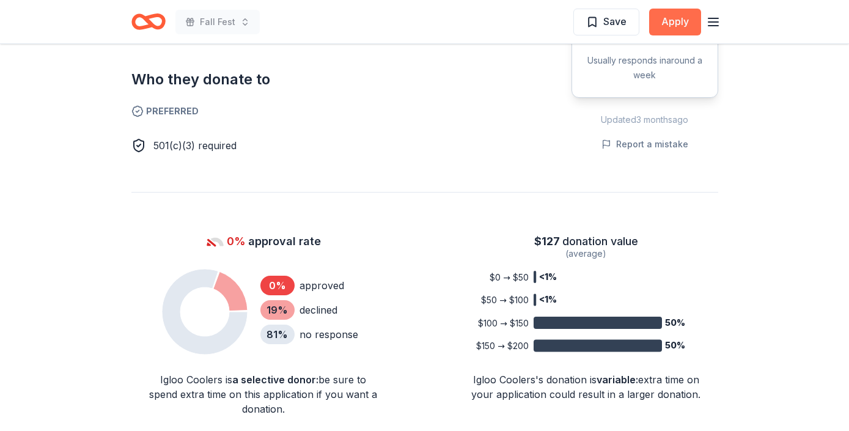
click at [663, 16] on button "Apply" at bounding box center [675, 22] width 52 height 27
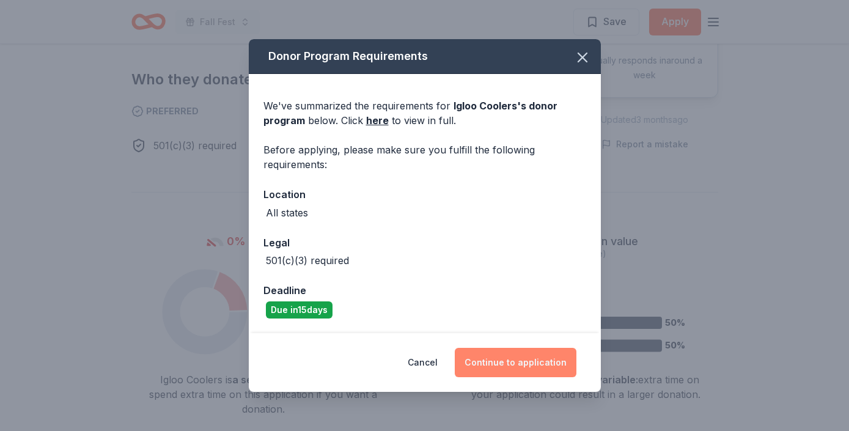
click at [495, 351] on button "Continue to application" at bounding box center [516, 362] width 122 height 29
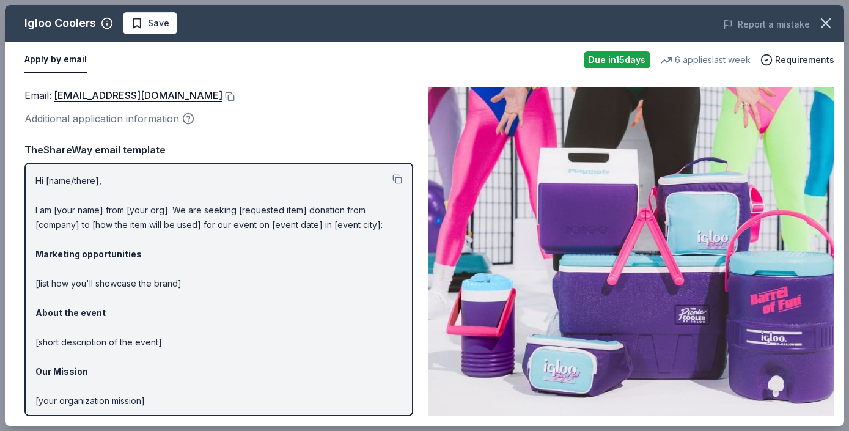
click at [390, 127] on div "Email : [EMAIL_ADDRESS][DOMAIN_NAME] Additional application information TheShar…" at bounding box center [218, 251] width 389 height 329
click at [400, 138] on div "Email : [EMAIL_ADDRESS][DOMAIN_NAME] Additional application information TheShar…" at bounding box center [218, 251] width 389 height 329
click at [137, 221] on p "Hi [name/there], I am [your name] from [your org]. We are seeking [requested it…" at bounding box center [218, 328] width 367 height 308
drag, startPoint x: 212, startPoint y: 217, endPoint x: 215, endPoint y: 416, distance: 199.3
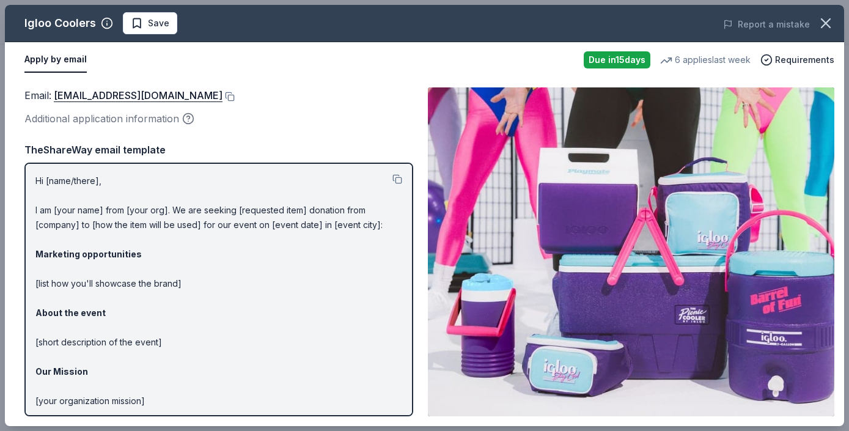
click at [214, 416] on div "Hi [name/there], I am [your name] from [your org]. We are seeking [requested it…" at bounding box center [218, 290] width 389 height 254
click at [350, 244] on p "Hi [name/there], I am [your name] from [your org]. We are seeking [requested it…" at bounding box center [218, 328] width 367 height 308
click at [397, 177] on button at bounding box center [397, 179] width 10 height 10
click at [160, 95] on link "[EMAIL_ADDRESS][DOMAIN_NAME]" at bounding box center [138, 95] width 169 height 16
click at [223, 98] on button at bounding box center [229, 97] width 12 height 10
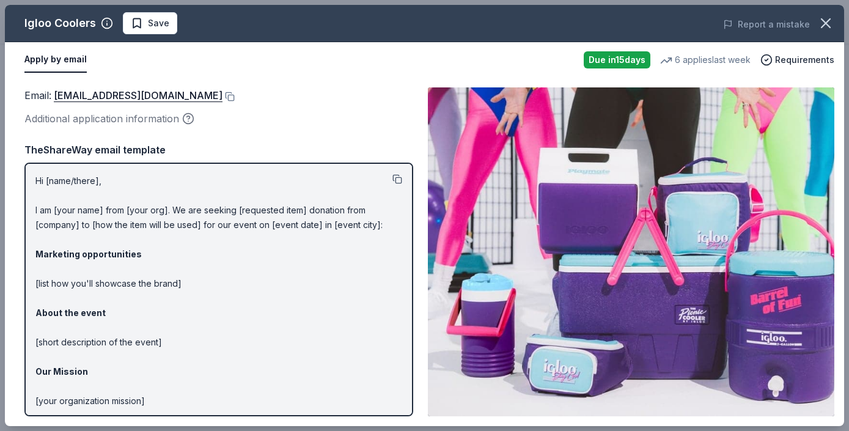
click at [399, 179] on button at bounding box center [397, 179] width 10 height 10
